Goal: Information Seeking & Learning: Check status

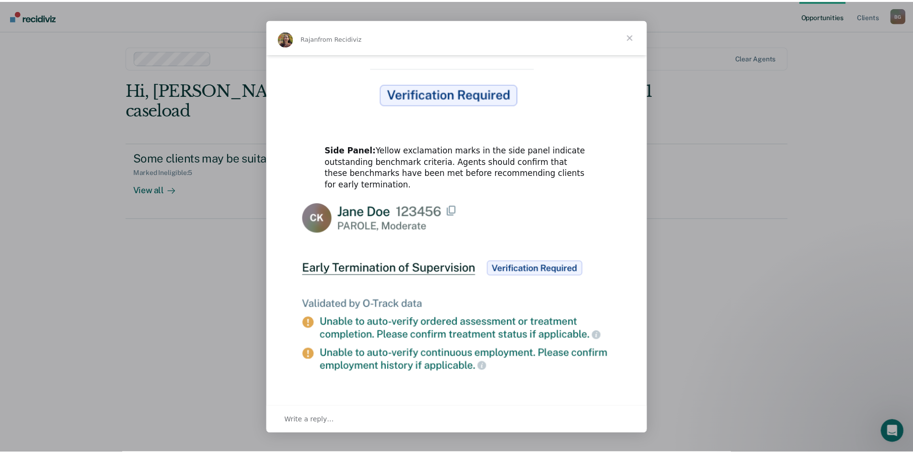
scroll to position [425, 0]
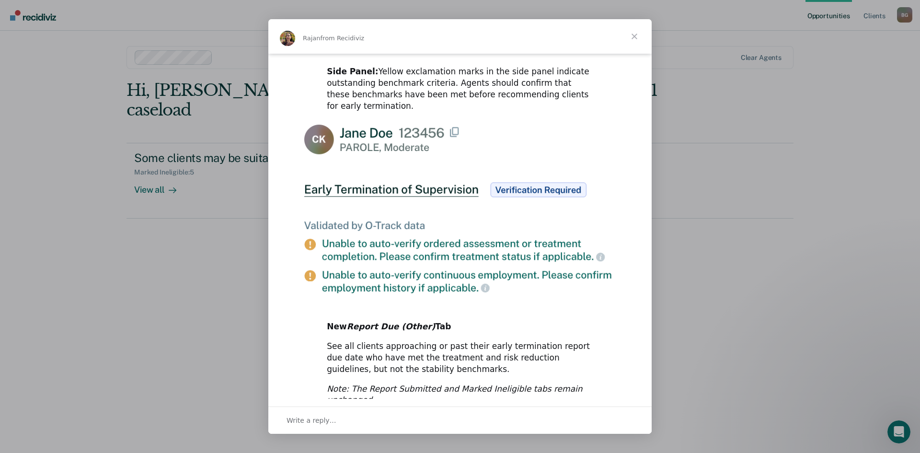
click at [641, 39] on span "Close" at bounding box center [634, 36] width 35 height 35
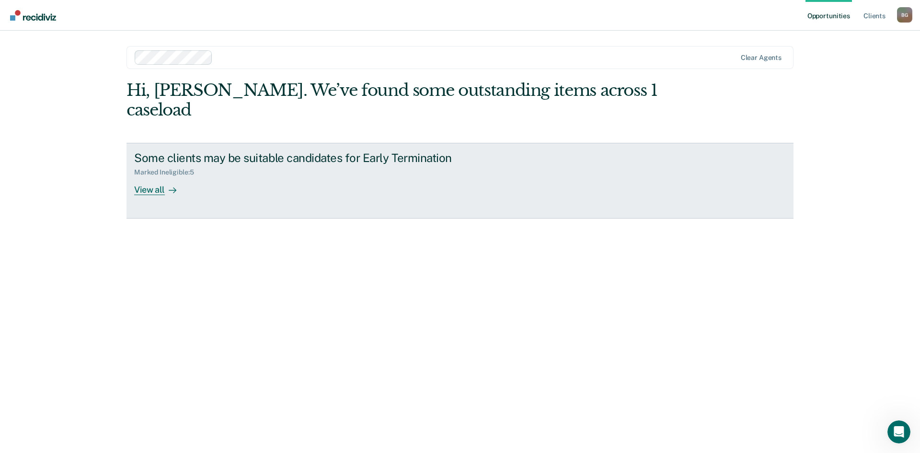
click at [171, 186] on icon at bounding box center [173, 190] width 8 height 8
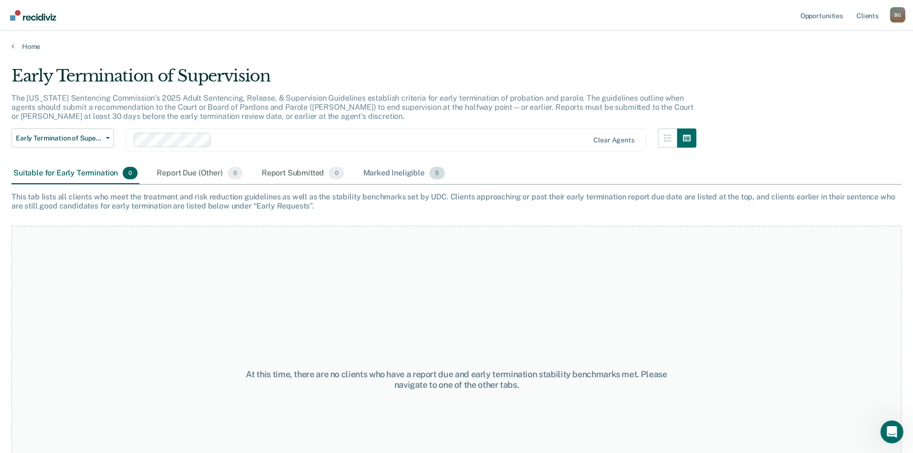
click at [397, 170] on div "Marked Ineligible 5" at bounding box center [404, 173] width 86 height 21
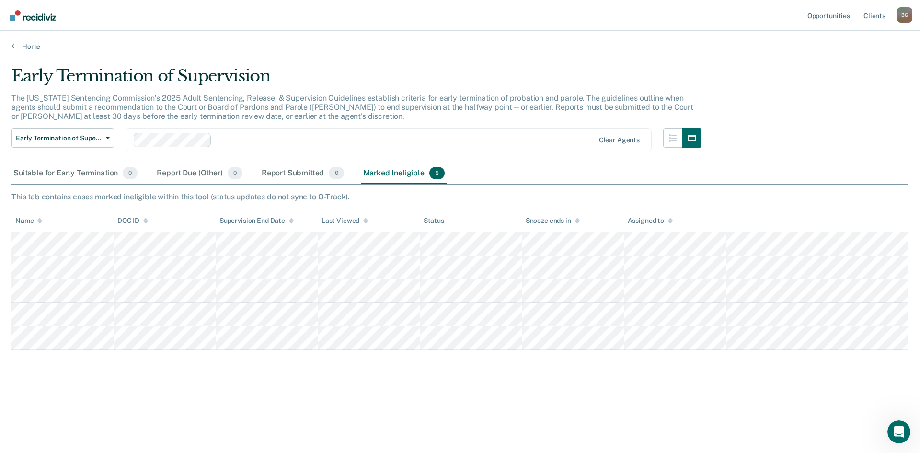
click at [393, 55] on main "Early Termination of Supervision The [US_STATE] Sentencing Commission’s 2025 Ad…" at bounding box center [460, 250] width 920 height 399
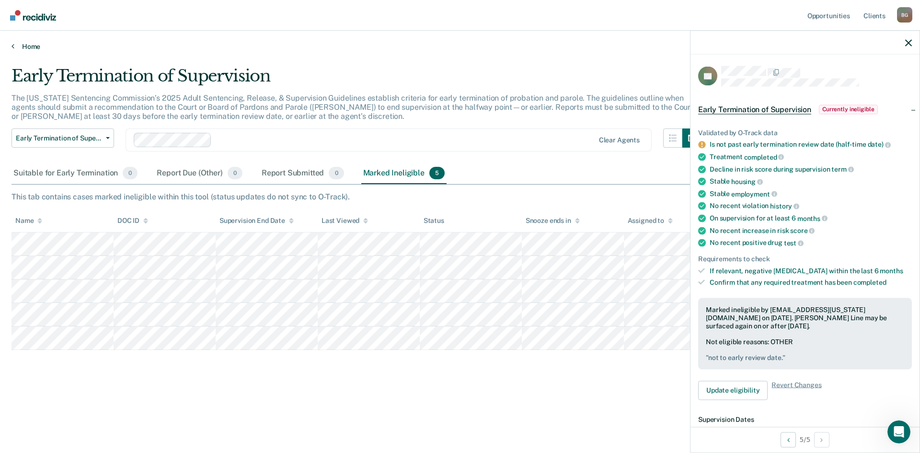
click at [466, 50] on link "Home" at bounding box center [460, 46] width 897 height 9
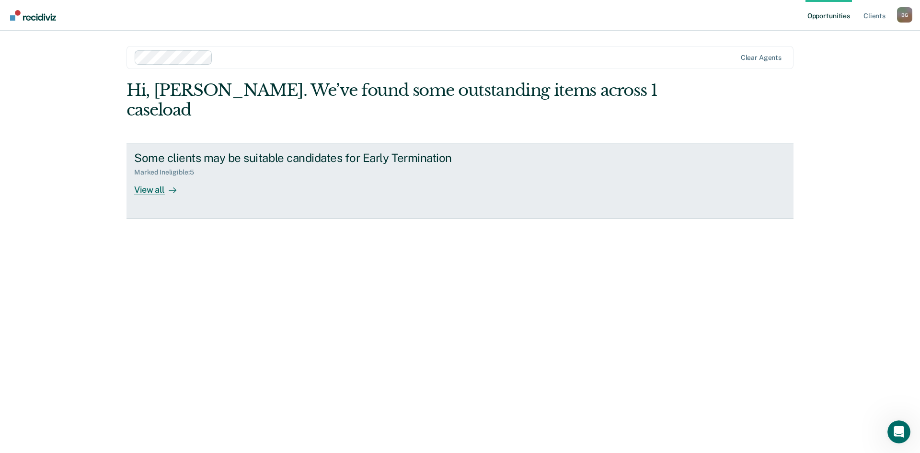
click at [161, 176] on div "View all" at bounding box center [161, 185] width 54 height 19
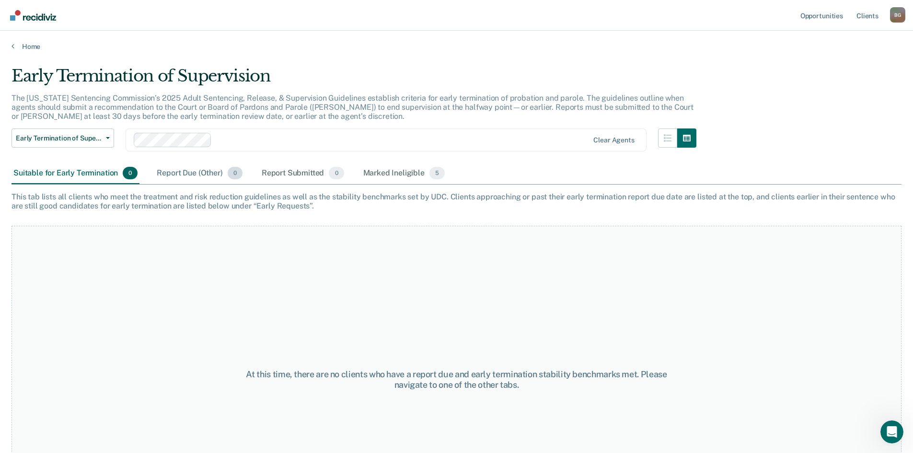
click at [195, 165] on div "Report Due (Other) 0" at bounding box center [199, 173] width 89 height 21
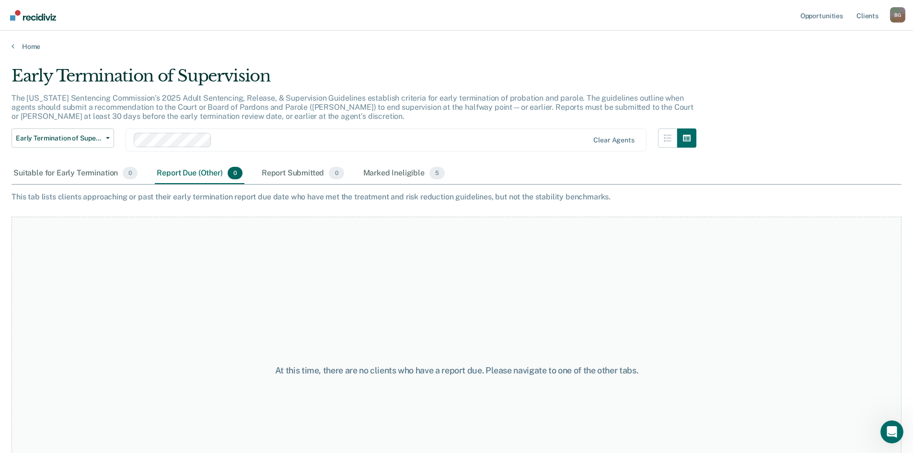
click at [118, 70] on div "Early Termination of Supervision" at bounding box center [354, 79] width 685 height 27
click at [66, 140] on span "Early Termination of Supervision" at bounding box center [59, 138] width 86 height 8
click at [97, 169] on div "Suitable for Early Termination 0" at bounding box center [76, 173] width 128 height 21
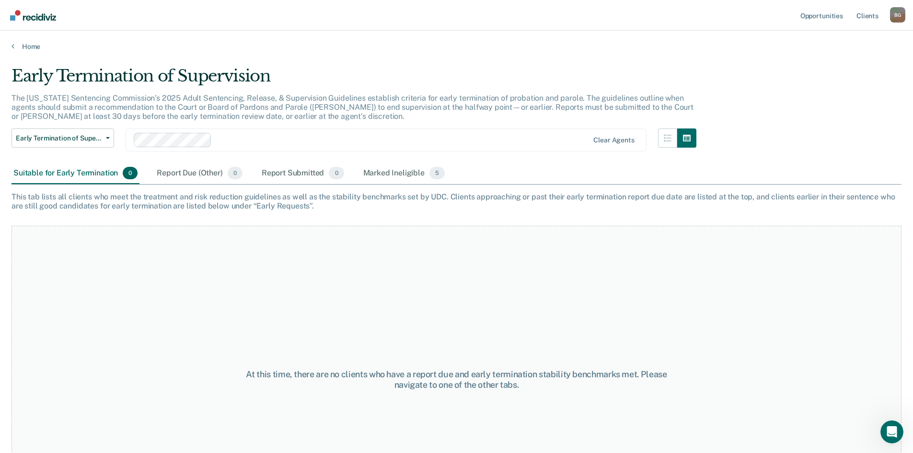
click at [85, 173] on div "Suitable for Early Termination 0" at bounding box center [76, 173] width 128 height 21
click at [92, 132] on button "Early Termination of Supervision" at bounding box center [63, 137] width 103 height 19
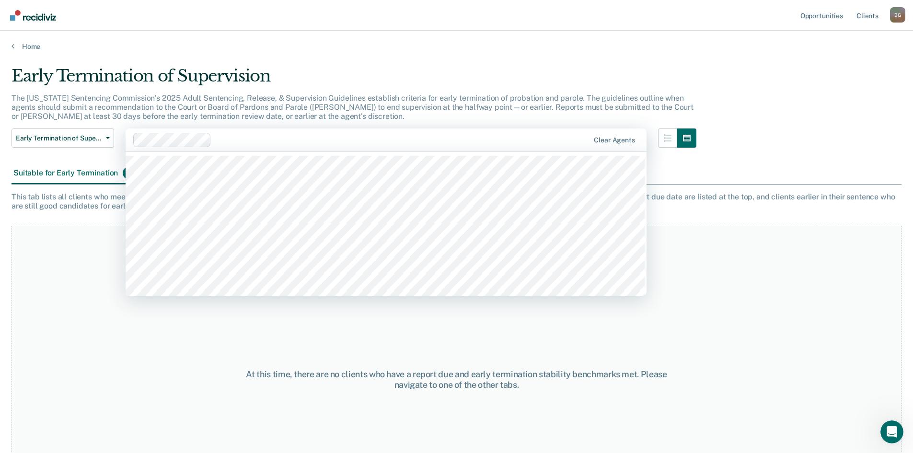
click at [62, 224] on div "At this time, there are no clients who have a report due and early termination …" at bounding box center [457, 375] width 890 height 315
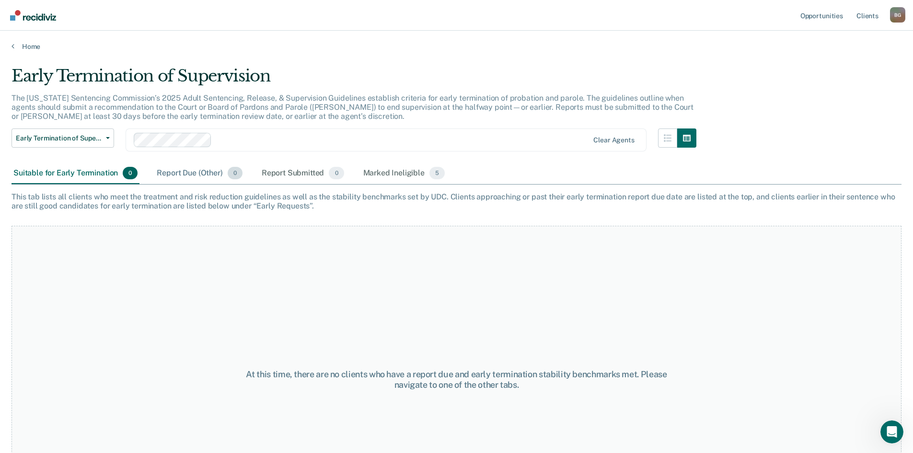
click at [175, 177] on div "Report Due (Other) 0" at bounding box center [199, 173] width 89 height 21
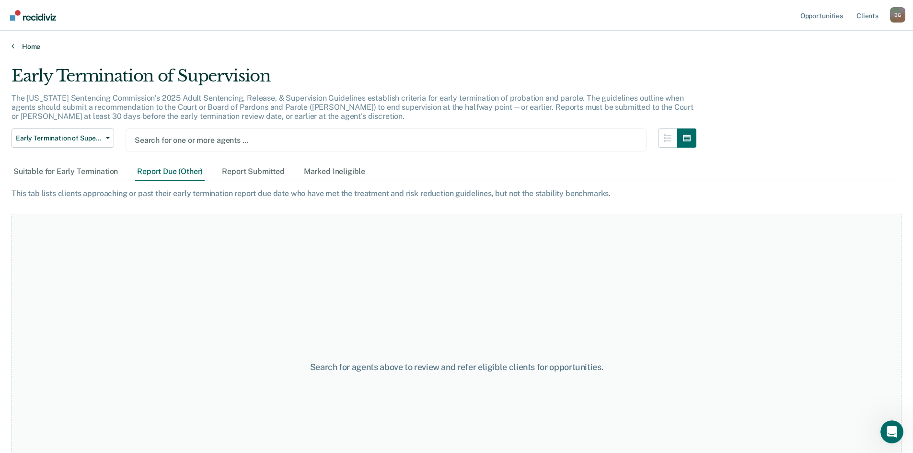
click at [25, 47] on link "Home" at bounding box center [457, 46] width 890 height 9
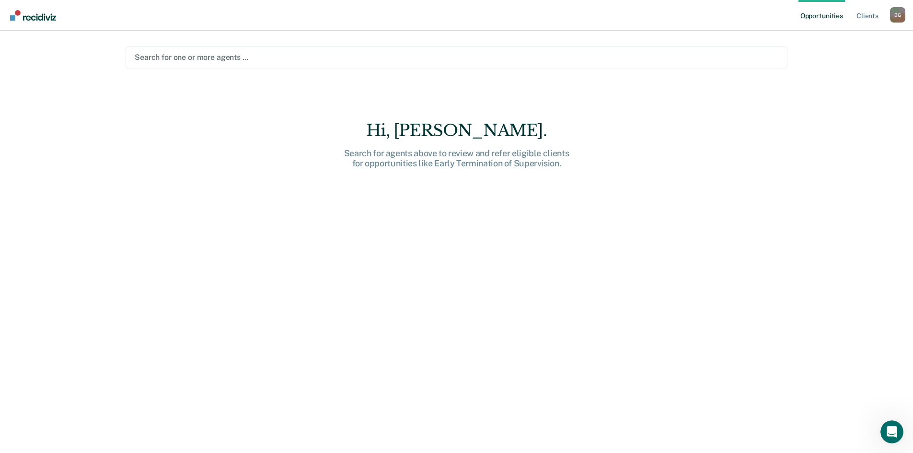
click at [459, 136] on div "Hi, [PERSON_NAME]." at bounding box center [456, 131] width 307 height 20
